Goal: Information Seeking & Learning: Check status

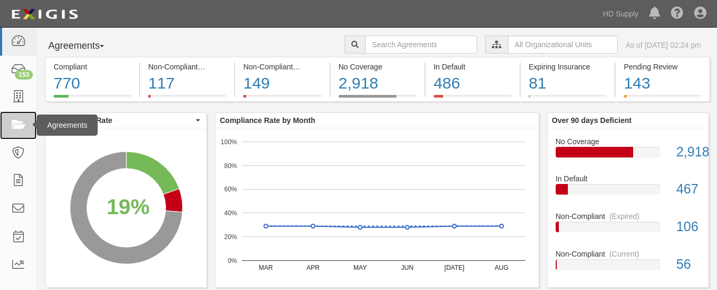
click at [20, 125] on icon at bounding box center [18, 125] width 15 height 12
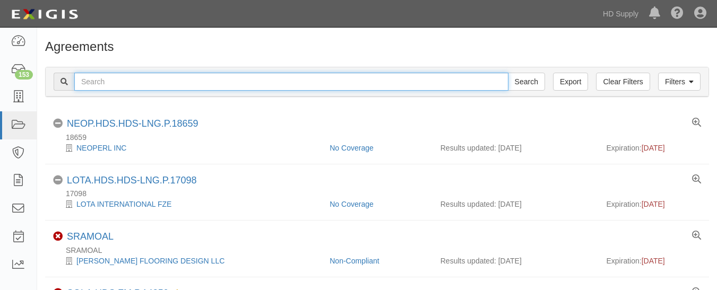
click at [99, 80] on input "text" at bounding box center [291, 82] width 434 height 18
paste input "NuLook Floor Inc"
type input "NuLook Floor Inc"
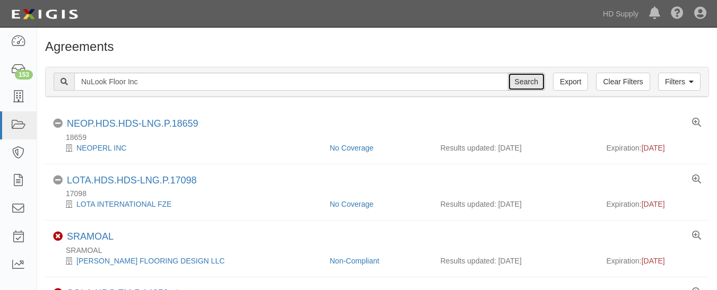
click at [515, 85] on input "Search" at bounding box center [526, 82] width 37 height 18
